Goal: Information Seeking & Learning: Check status

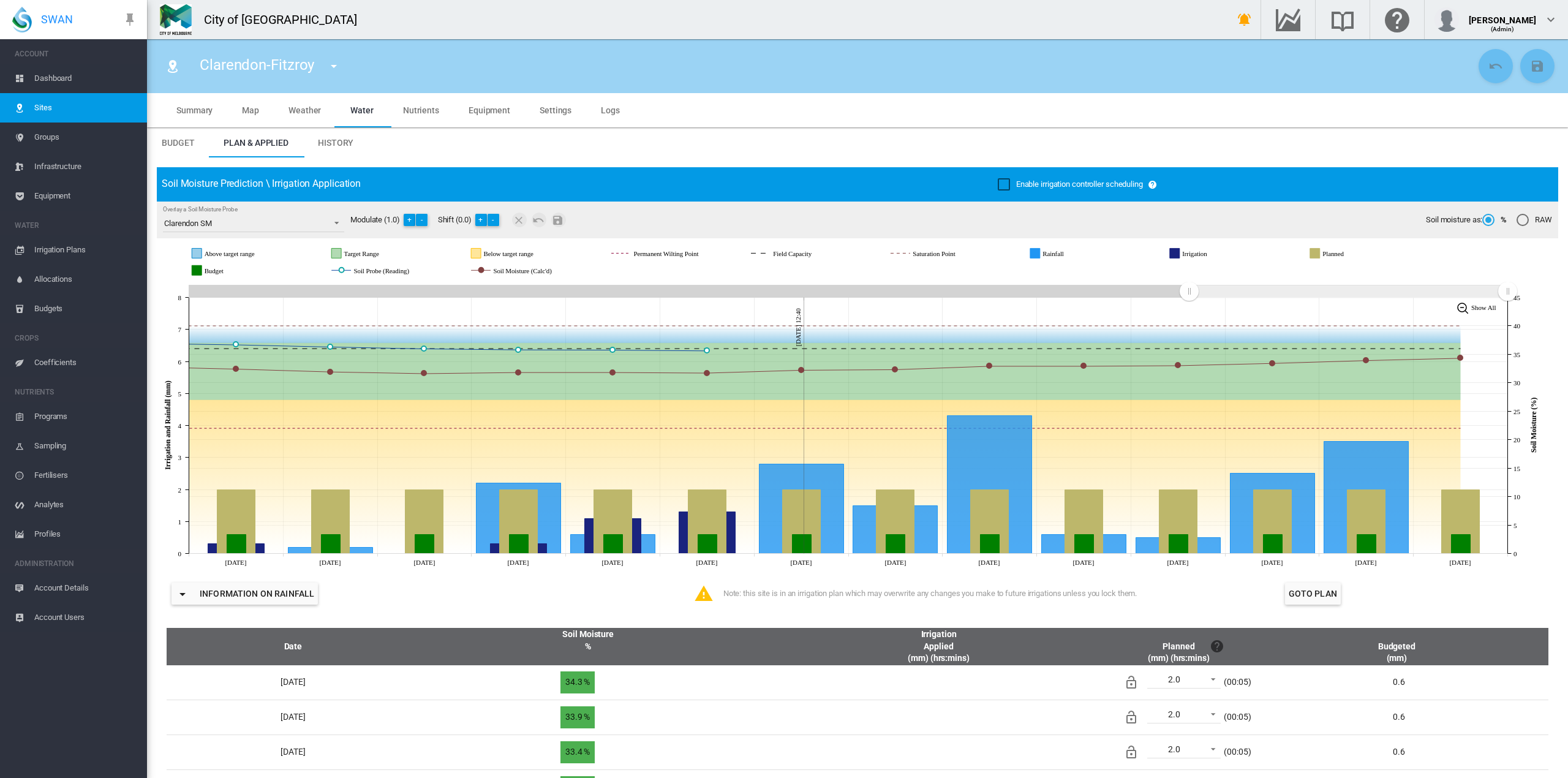
click at [47, 114] on span "Sites" at bounding box center [86, 108] width 103 height 30
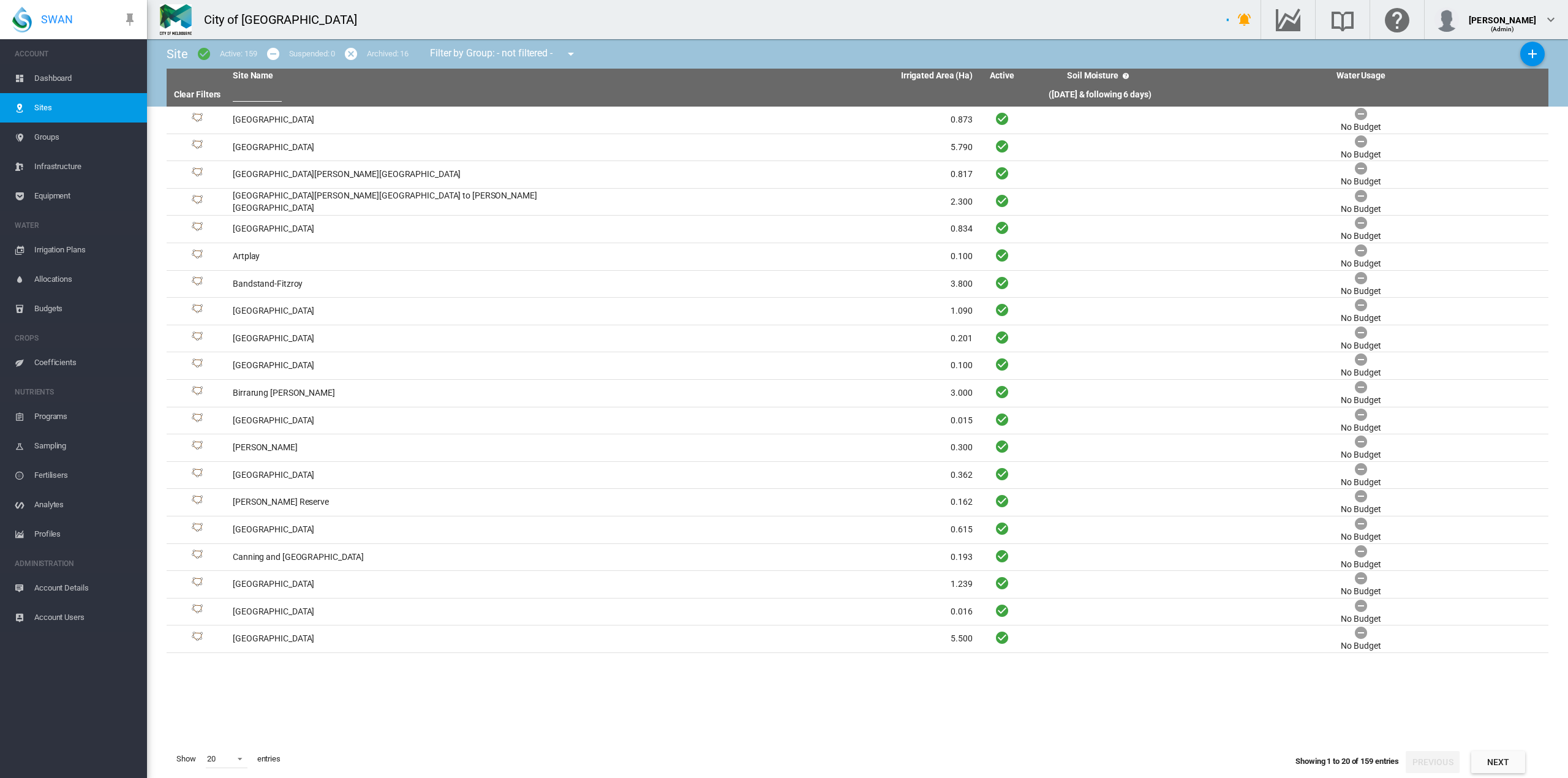
click at [259, 91] on input "text" at bounding box center [257, 92] width 49 height 18
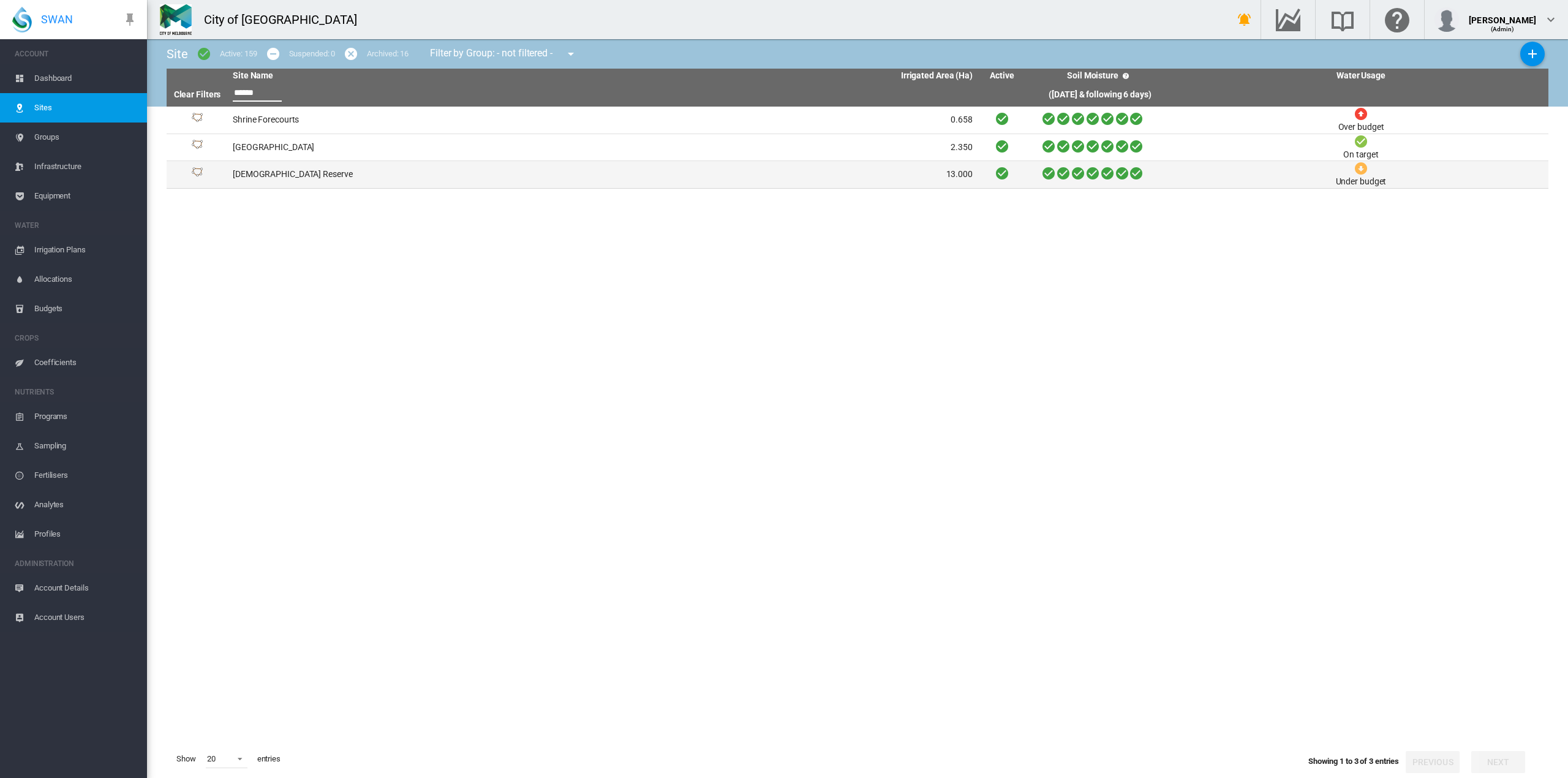
type input "******"
click at [272, 174] on td "[DEMOGRAPHIC_DATA] Reserve" at bounding box center [415, 174] width 375 height 27
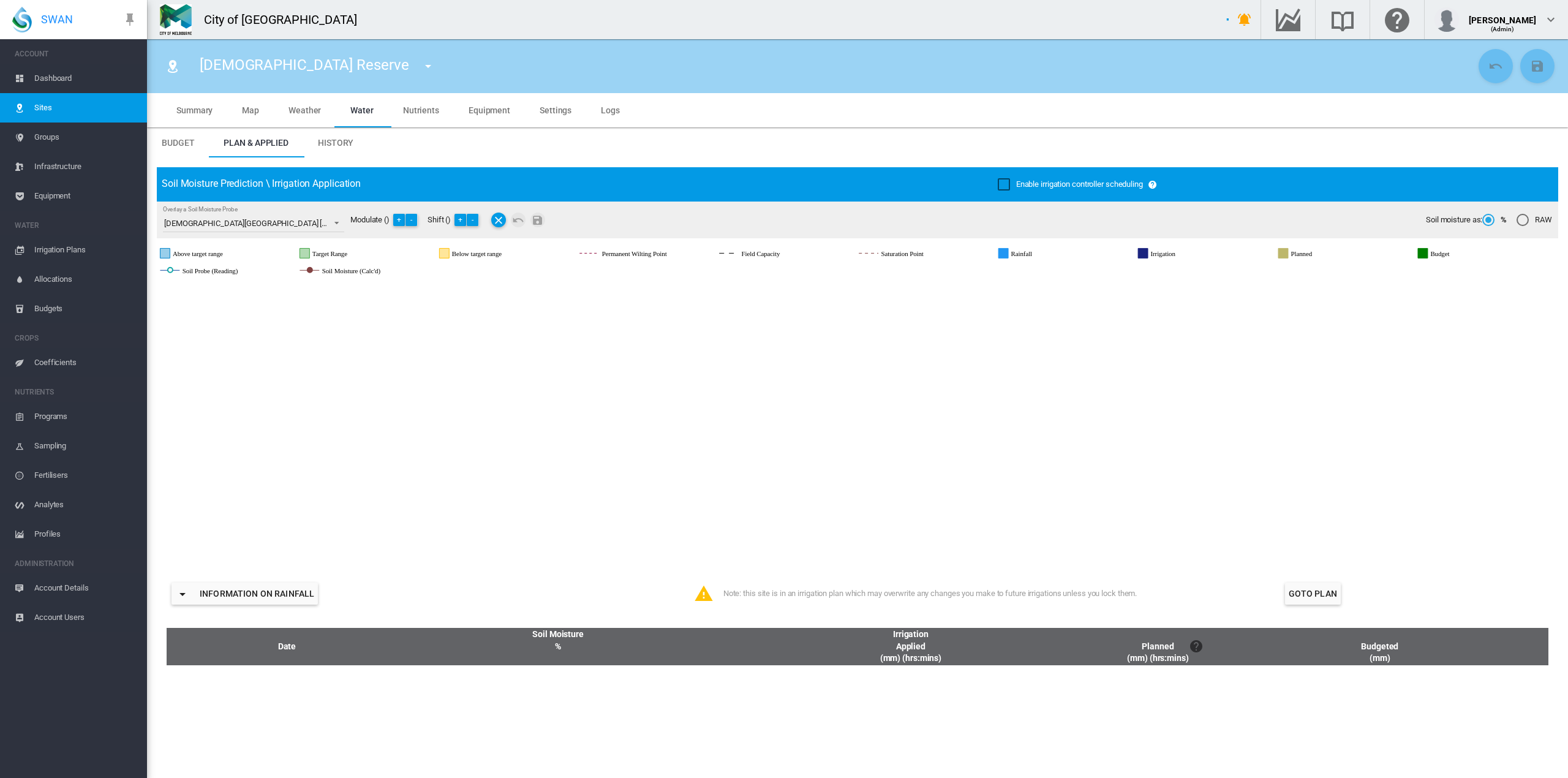
type input "******"
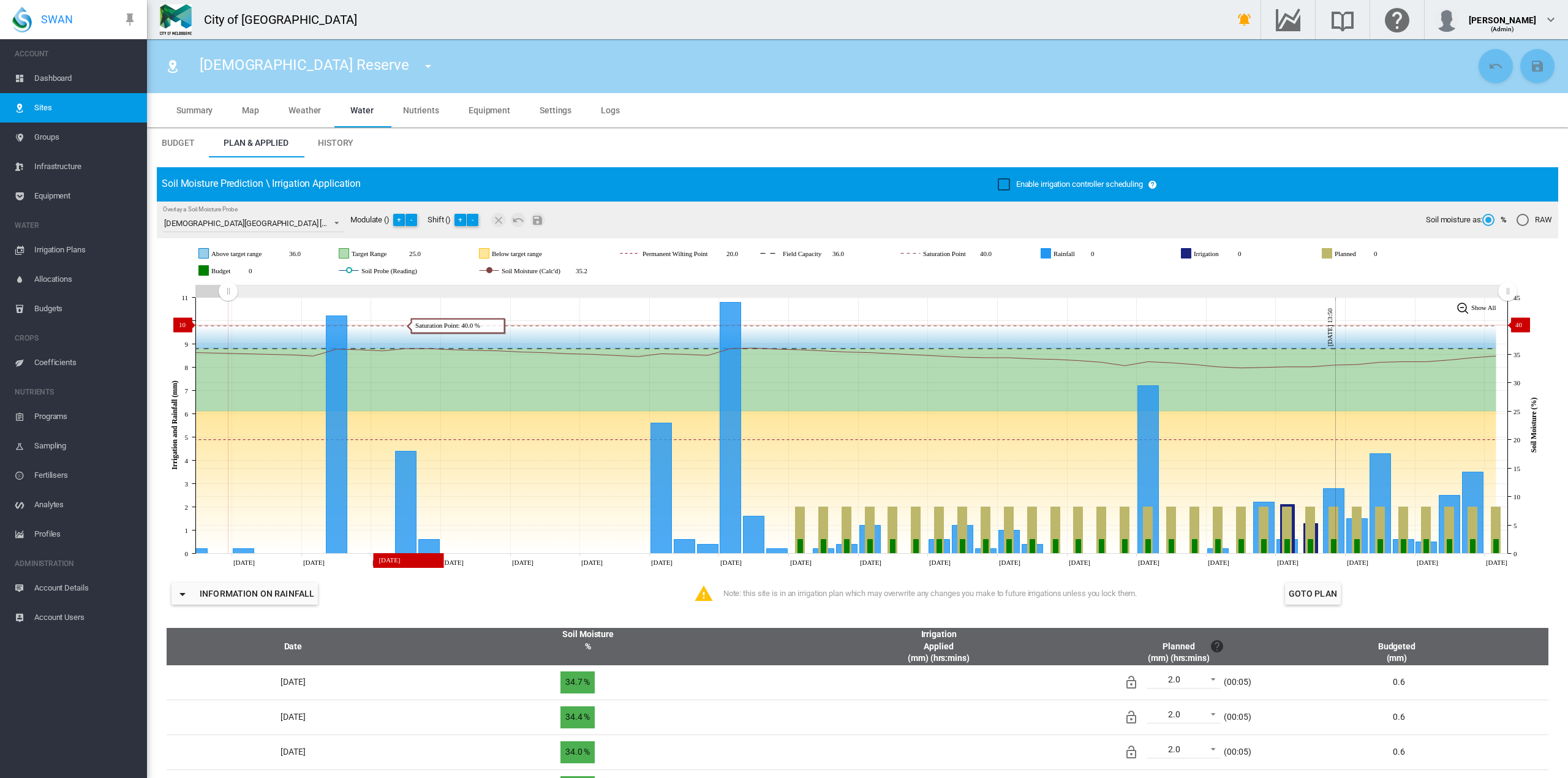
drag, startPoint x: 1186, startPoint y: 287, endPoint x: 228, endPoint y: 325, distance: 958.8
click at [228, 325] on icon "JavaScript chart by amCharts [DATE] [DATE] Aug [DATE] Aug [DATE] Aug [DATE] Aug…" at bounding box center [851, 425] width 1389 height 287
click at [327, 137] on md-tab-item "History" at bounding box center [336, 143] width 65 height 30
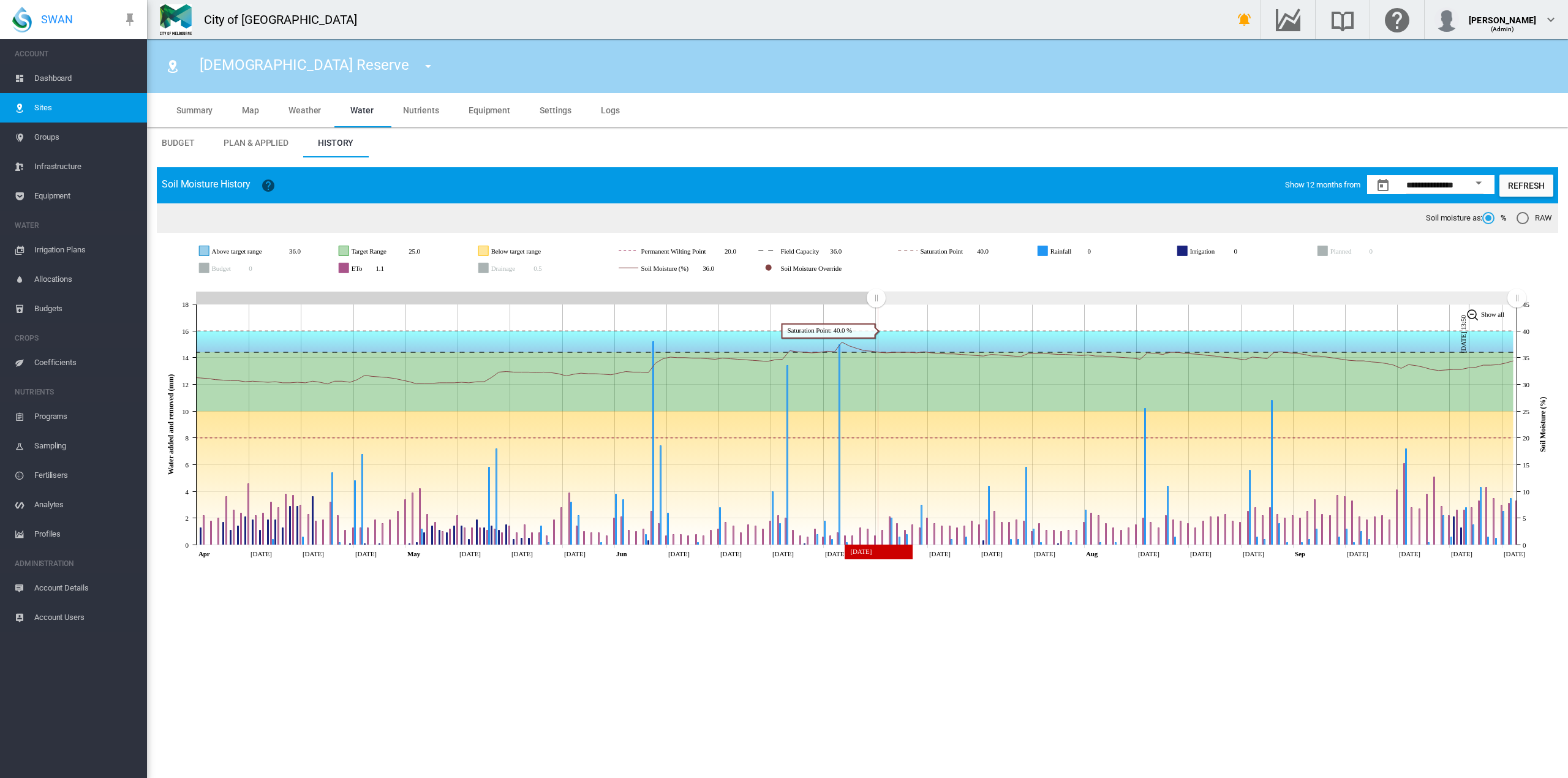
drag, startPoint x: 189, startPoint y: 298, endPoint x: 876, endPoint y: 326, distance: 687.6
click at [876, 326] on icon "JavaScript chart by amCharts [DATE] Apr [DATE] Apr [DATE] May [DATE] May [DATE]…" at bounding box center [857, 421] width 1401 height 285
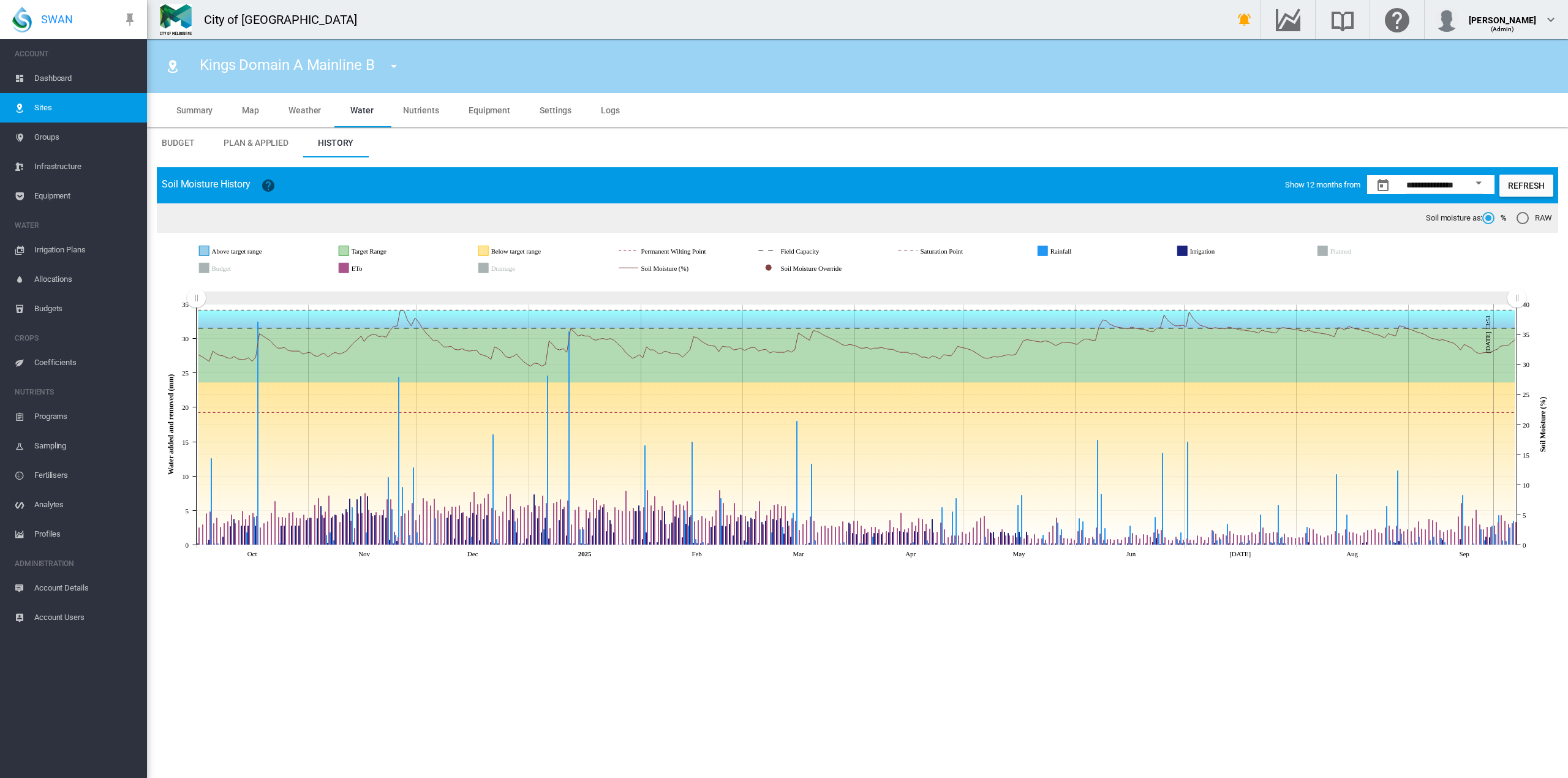
click at [253, 148] on md-tab-item "Plan & Applied" at bounding box center [256, 143] width 95 height 30
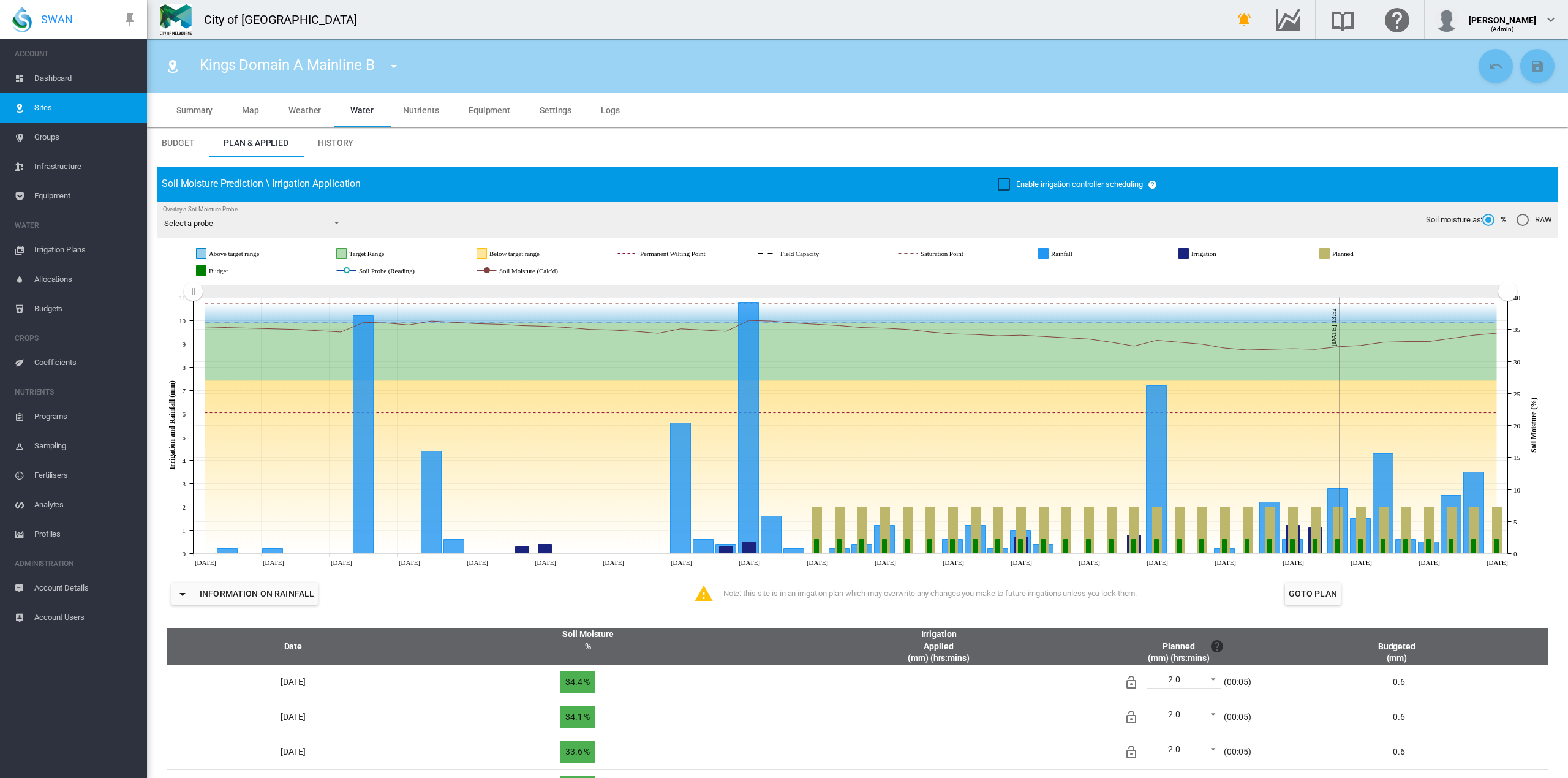
drag, startPoint x: 1184, startPoint y: 289, endPoint x: 181, endPoint y: 282, distance: 1003.0
click at [181, 282] on icon "JavaScript chart by amCharts 3.21.15 Aug 05 Aug 08 Aug 11 Aug 14 Aug 17 Aug 20 …" at bounding box center [851, 425] width 1389 height 287
click at [337, 139] on span "History" at bounding box center [336, 143] width 36 height 10
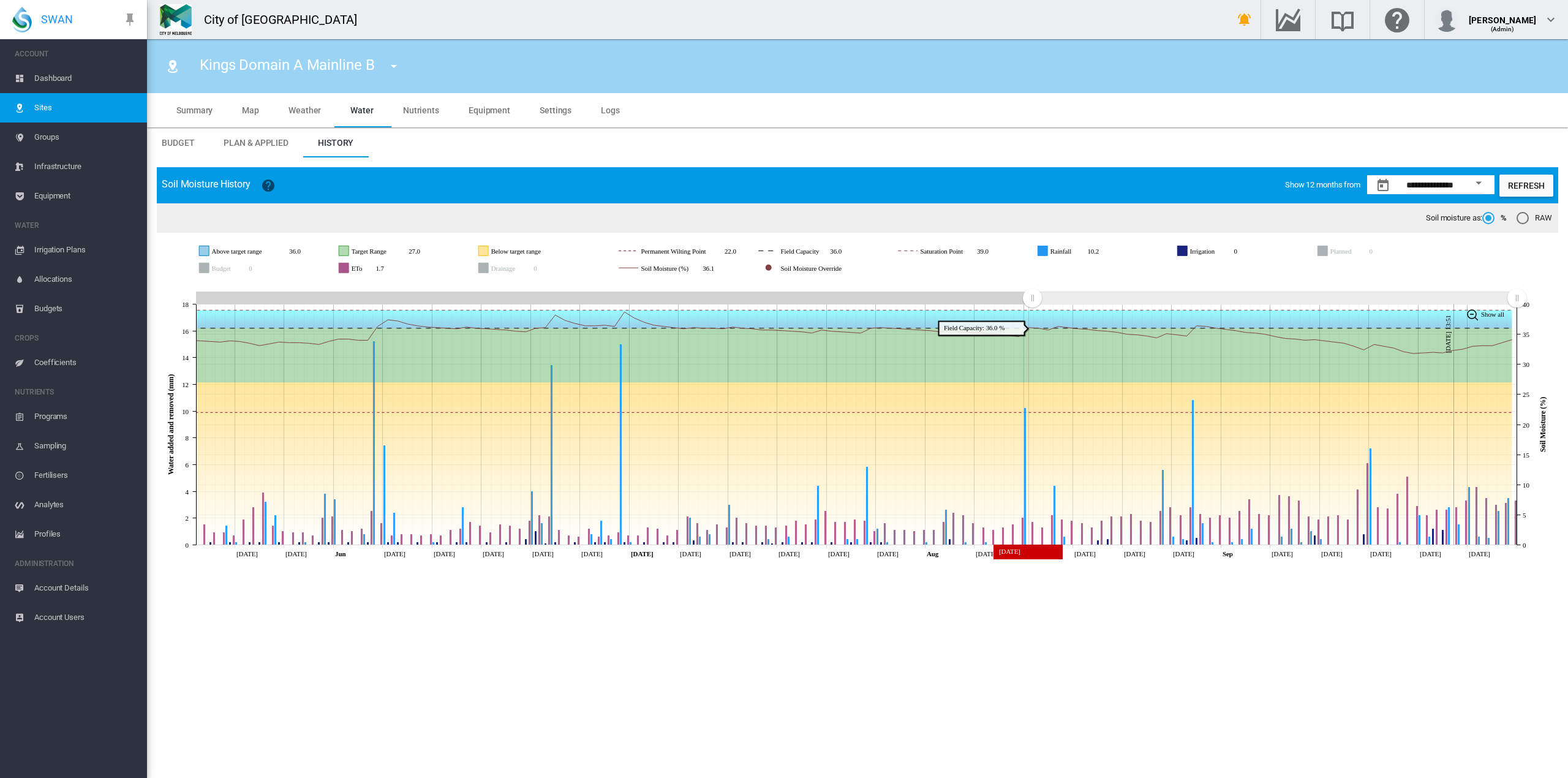
drag, startPoint x: 199, startPoint y: 293, endPoint x: 1032, endPoint y: 351, distance: 835.0
click at [1032, 351] on icon "JavaScript chart by amCharts 3.21.15 May 24 May 29 Jun Jun 08 Jun 13 Jun 18 Jun…" at bounding box center [857, 421] width 1401 height 285
click at [390, 68] on md-icon "icon-menu-down" at bounding box center [394, 66] width 15 height 15
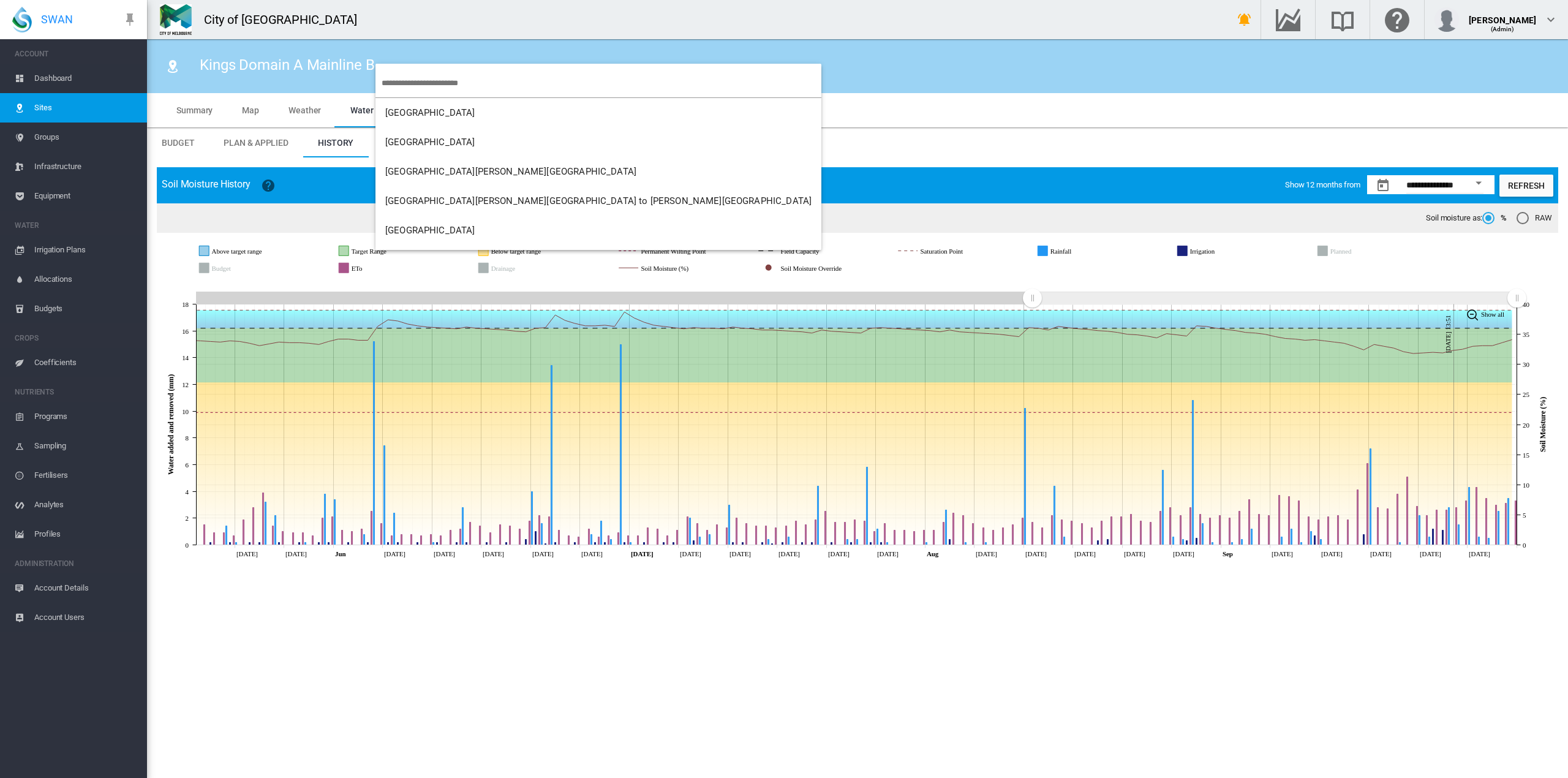
click at [400, 83] on input "search" at bounding box center [601, 83] width 440 height 29
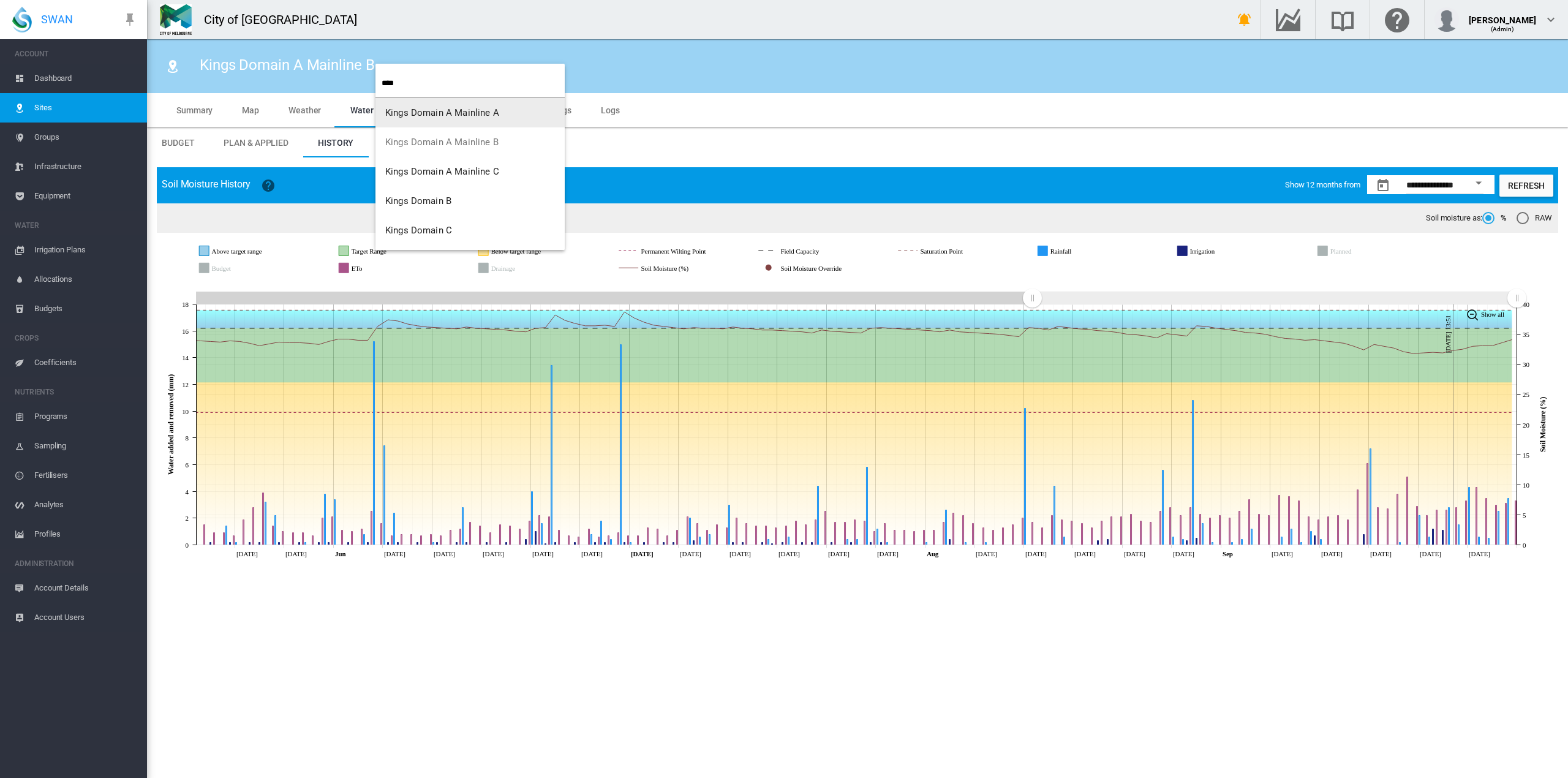
type input "****"
click at [398, 172] on span "Kings Domain A Mainline C" at bounding box center [442, 172] width 114 height 11
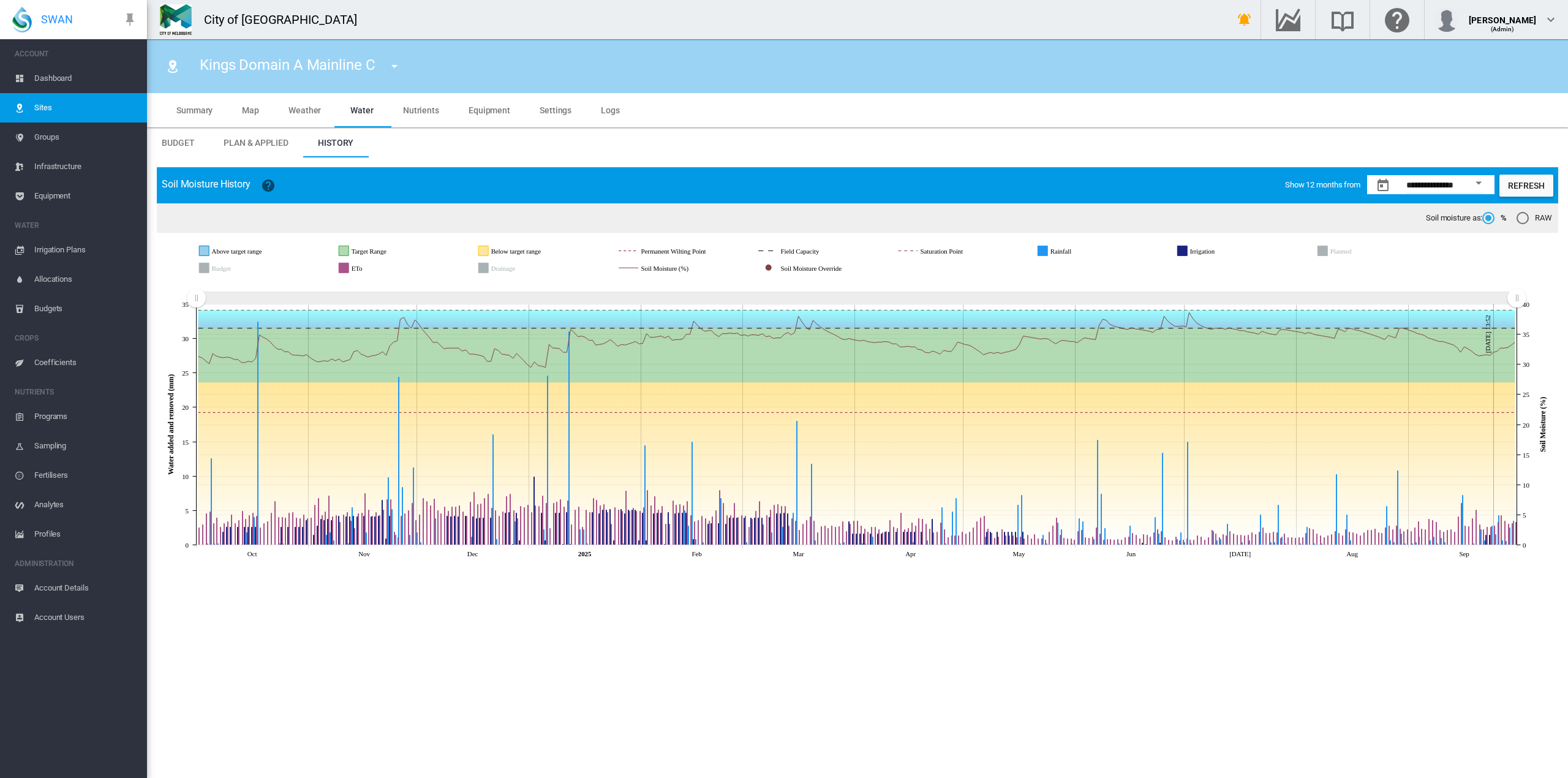
click at [192, 299] on rect "Zoom chart using cursor arrows" at bounding box center [197, 299] width 16 height 12
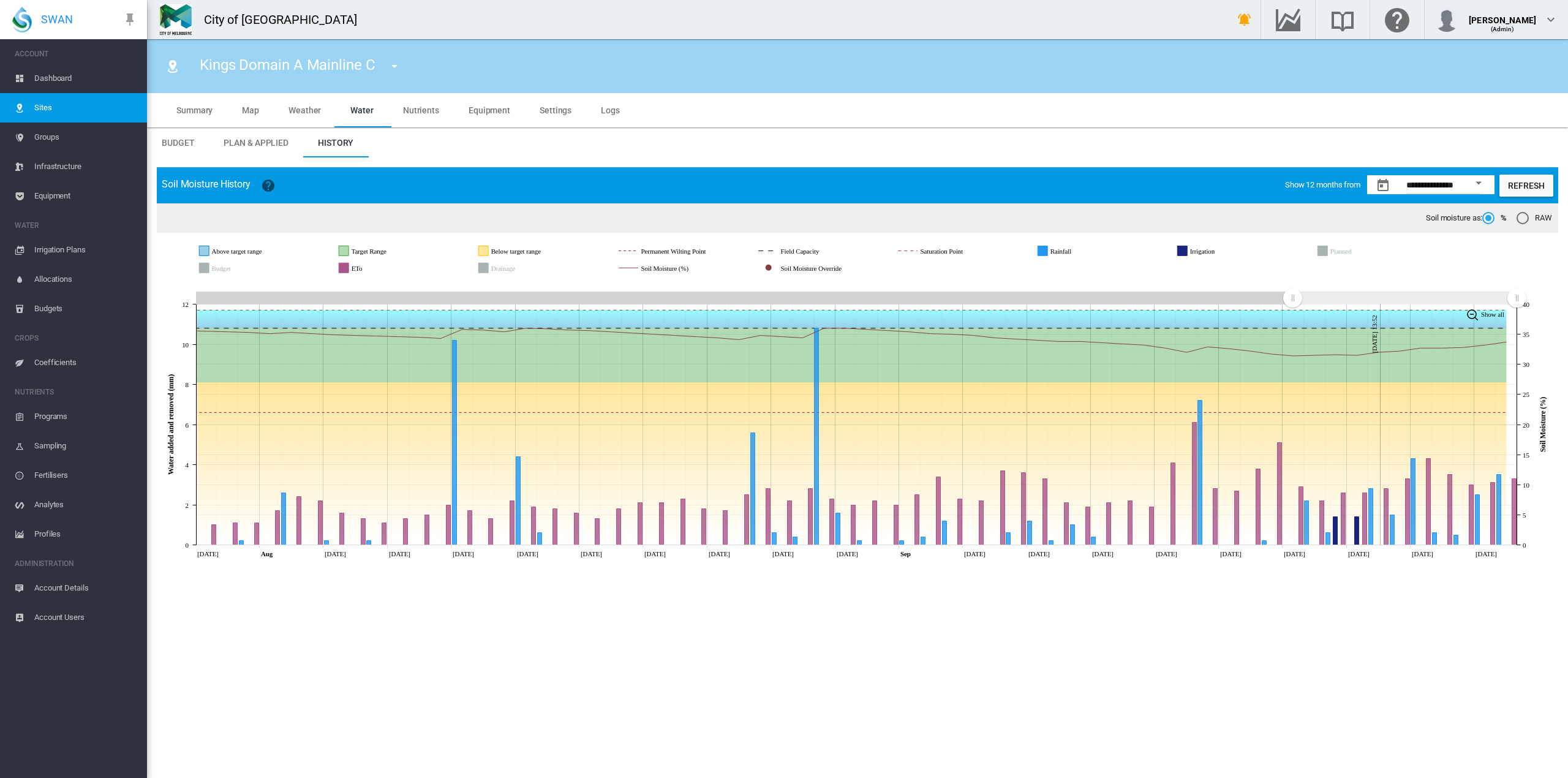
drag, startPoint x: 200, startPoint y: 298, endPoint x: 1292, endPoint y: 295, distance: 1092.0
click at [1292, 295] on rect "Zoom chart using cursor arrows" at bounding box center [1293, 299] width 16 height 12
click at [393, 67] on md-icon "icon-menu-down" at bounding box center [395, 66] width 15 height 15
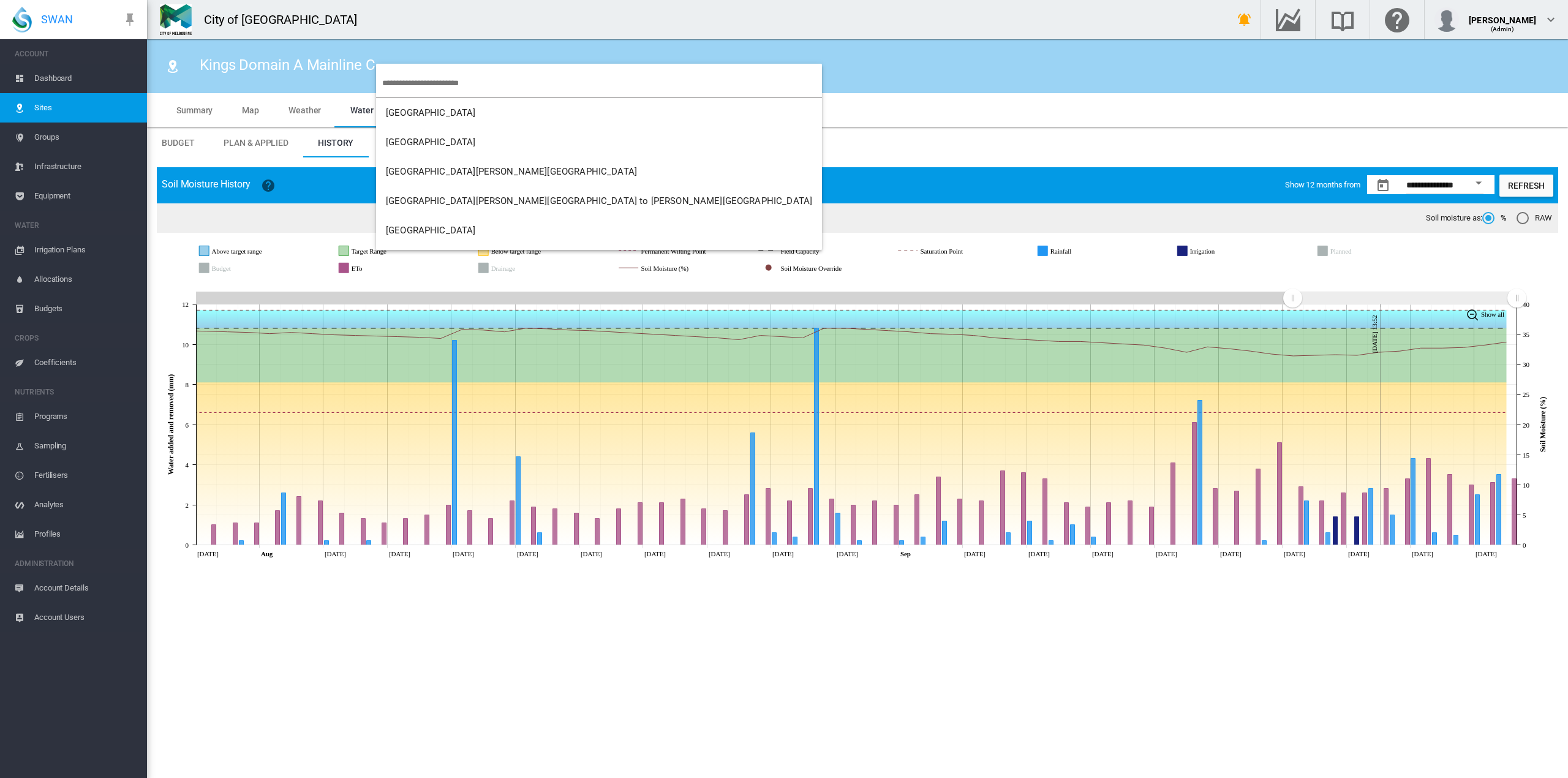
click at [411, 84] on input "search" at bounding box center [602, 83] width 440 height 29
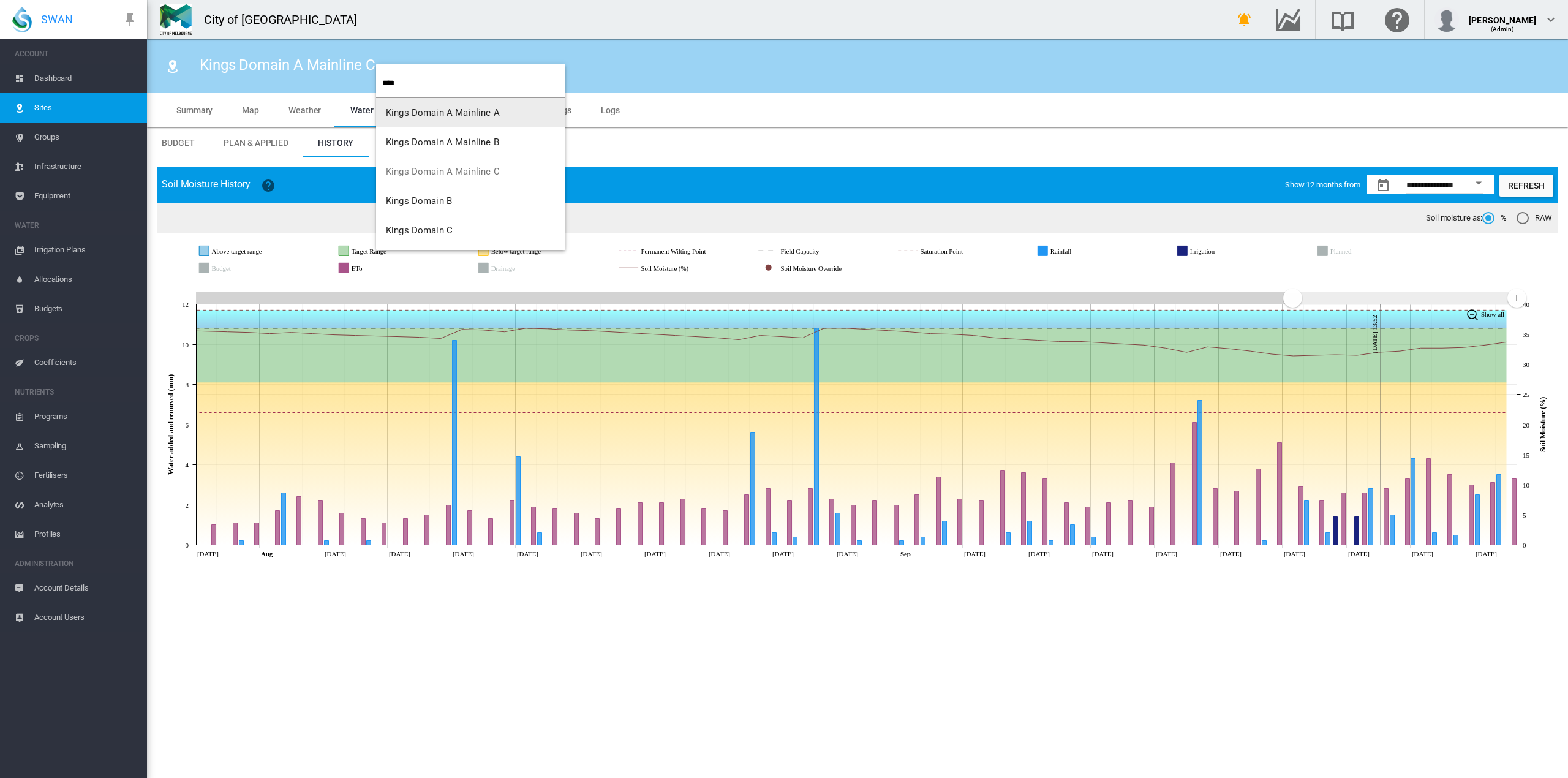
type input "****"
click at [415, 196] on span "Kings Domain B" at bounding box center [419, 201] width 66 height 11
